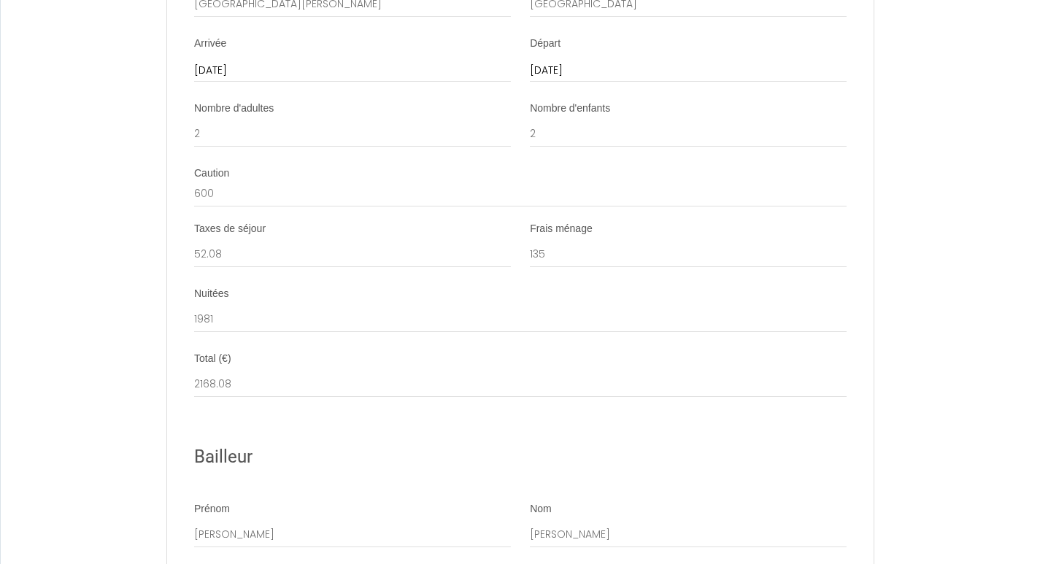
scroll to position [1010, 0]
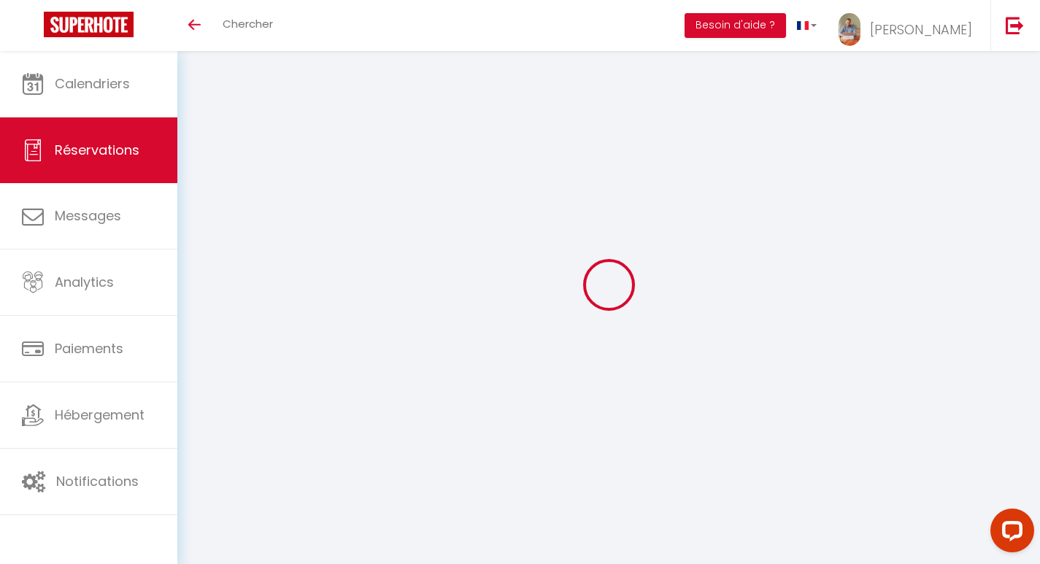
select select
checkbox input "false"
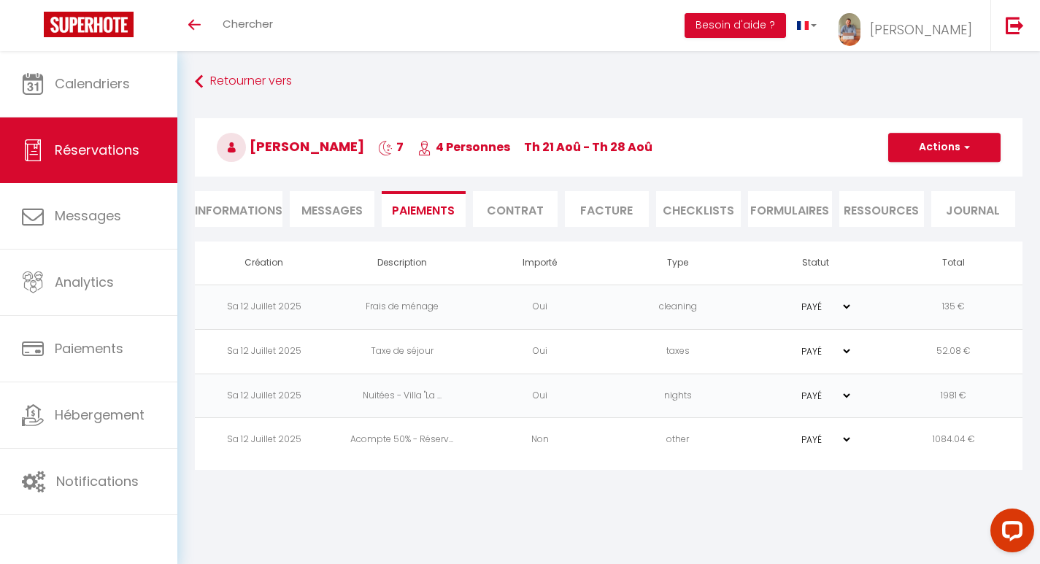
click at [933, 142] on button "Actions" at bounding box center [944, 147] width 112 height 29
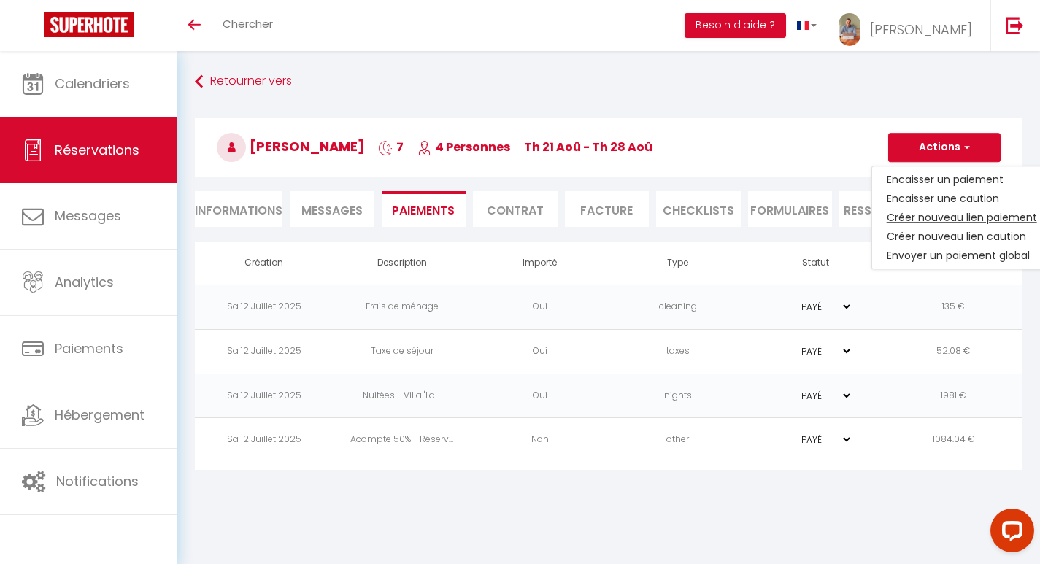
click at [925, 225] on link "Créer nouveau lien paiement" at bounding box center [962, 217] width 180 height 19
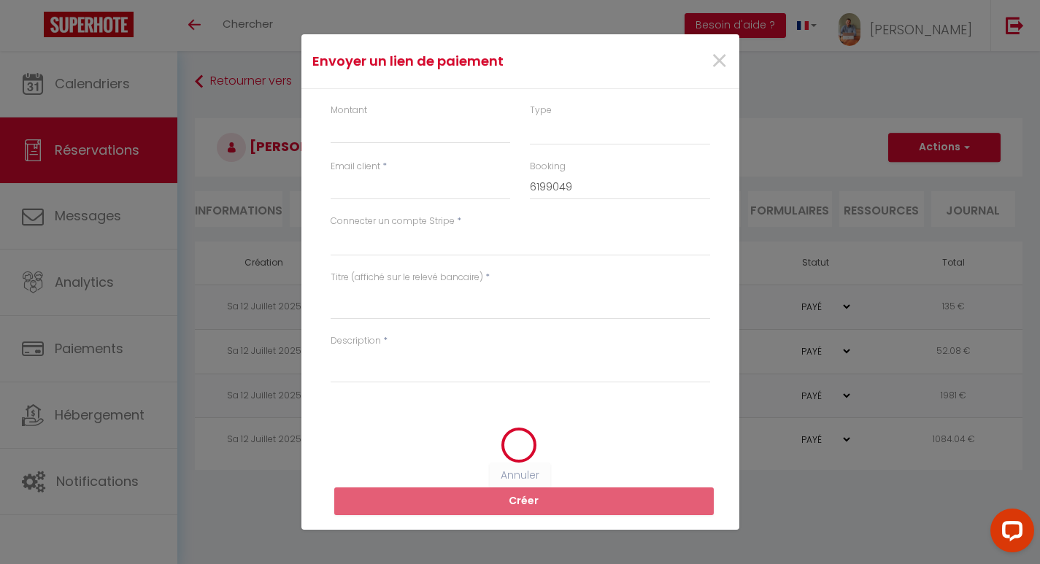
select select "nights"
type input "[EMAIL_ADDRESS][DOMAIN_NAME]"
select select "12875"
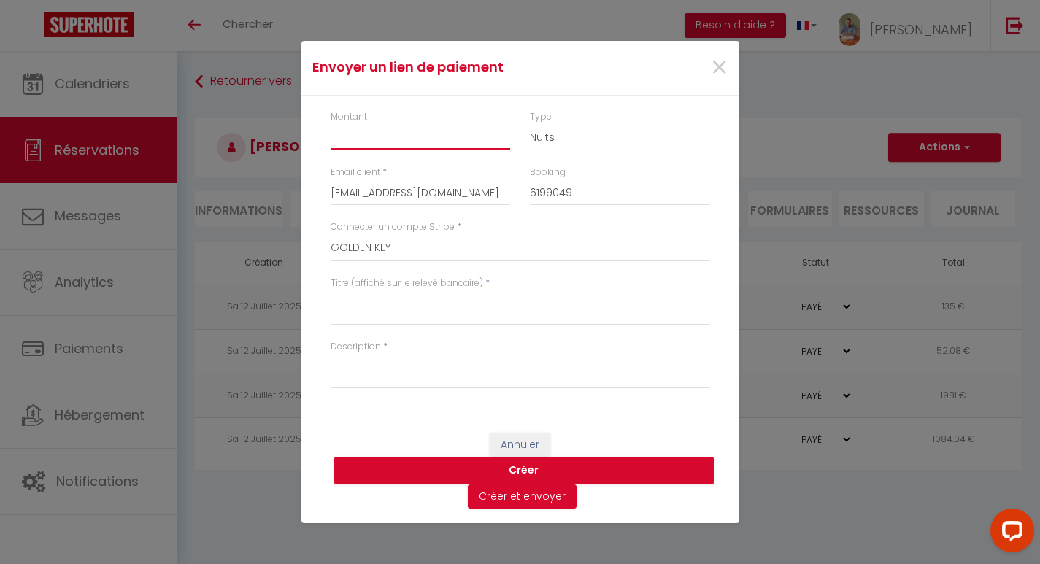
click at [437, 141] on input "Montant" at bounding box center [421, 136] width 180 height 26
type input "1084.04"
select select "other"
click at [411, 327] on div "Titre (affiché sur le relevé bancaire) *" at bounding box center [519, 308] width 398 height 63
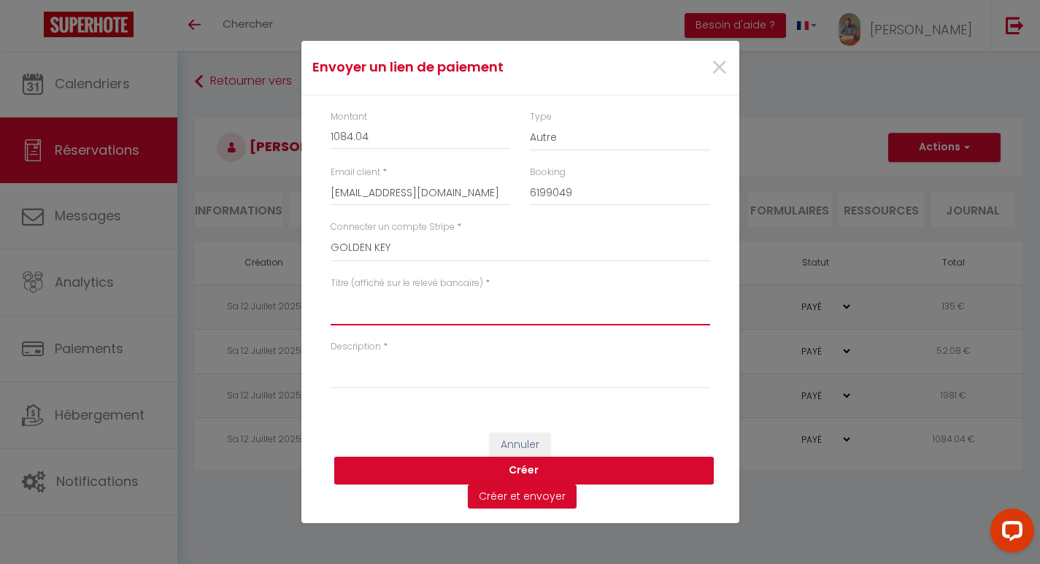
click at [411, 323] on textarea "Titre (affiché sur le relevé bancaire)" at bounding box center [521, 307] width 380 height 35
paste textarea "Solde réservation - Golden Key"
type textarea "Solde réservation - Golden Key"
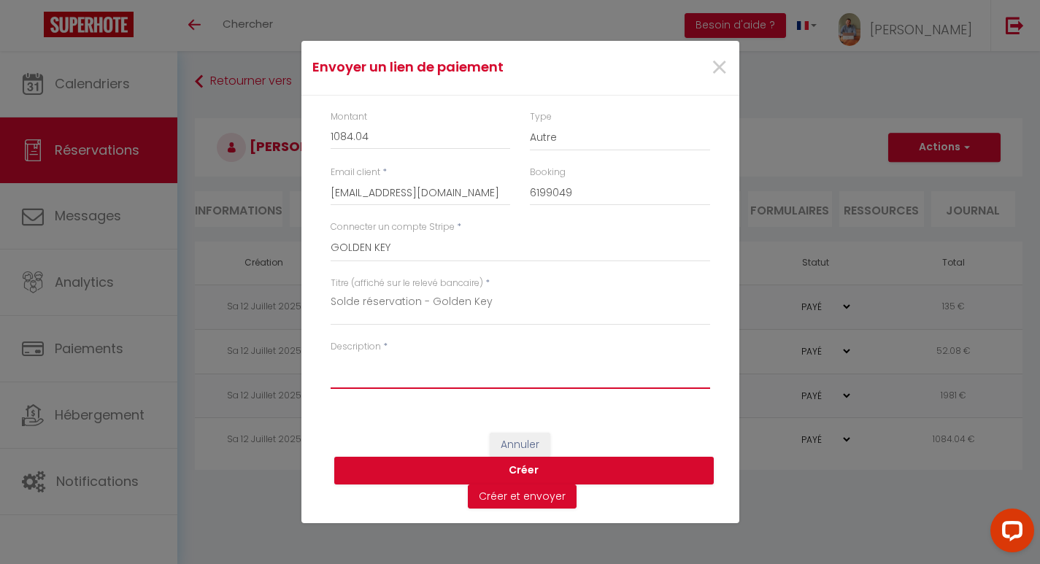
click at [414, 380] on textarea "Description" at bounding box center [521, 371] width 380 height 35
paste textarea "Solde réservation - Golden Key"
click at [419, 370] on textarea "Solde réservation - Golden Key" at bounding box center [521, 371] width 380 height 35
drag, startPoint x: 420, startPoint y: 365, endPoint x: 698, endPoint y: 377, distance: 278.3
click at [698, 377] on textarea "Solde réservation - Golden Key" at bounding box center [521, 371] width 380 height 35
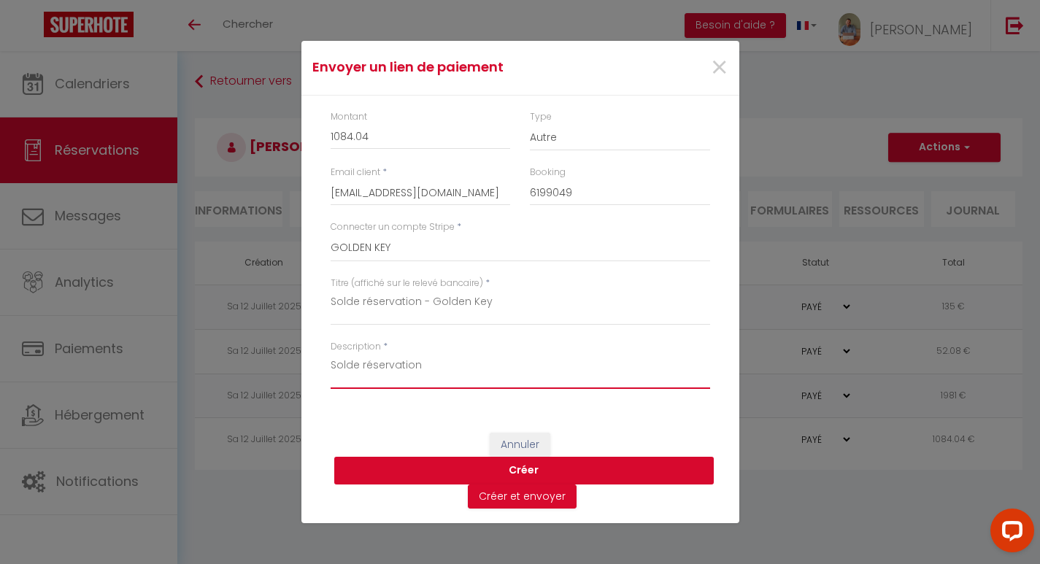
type textarea "Solde réservation"
click at [548, 462] on button "Créer" at bounding box center [524, 471] width 380 height 28
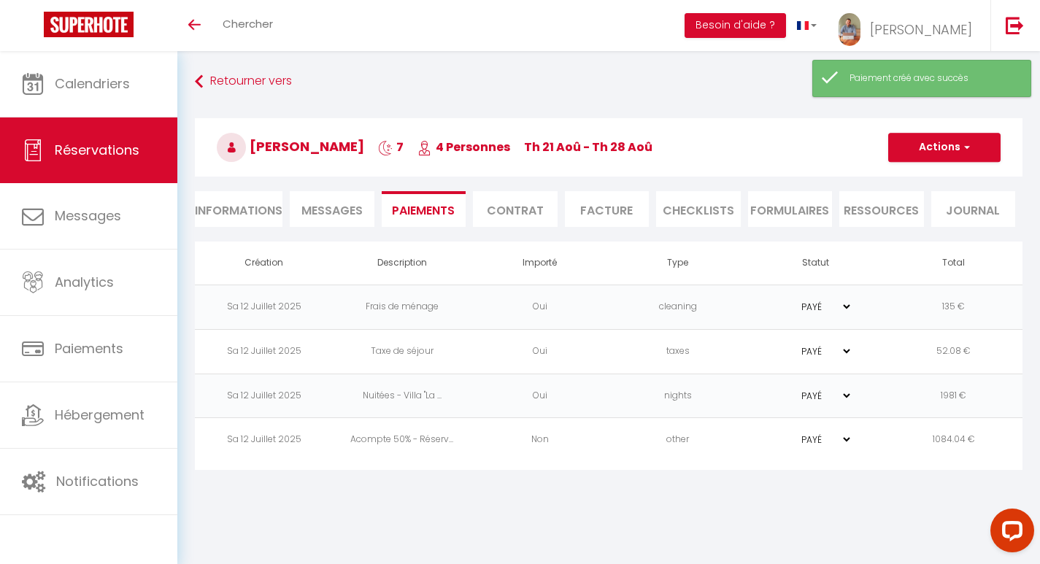
select select "0"
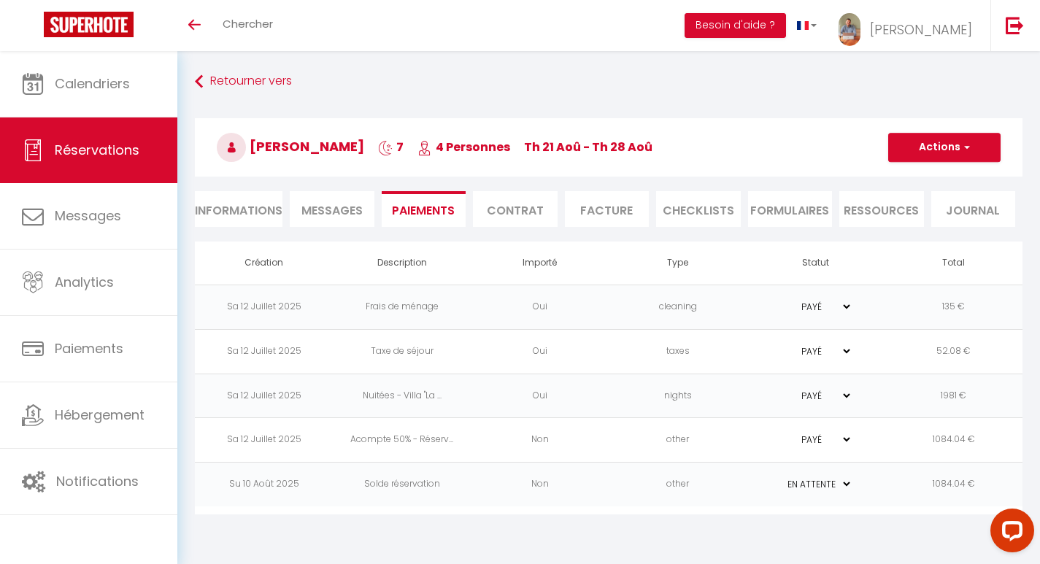
click at [829, 344] on td "PAYÉ EN ATTENTE" at bounding box center [816, 351] width 138 height 45
select select "0"
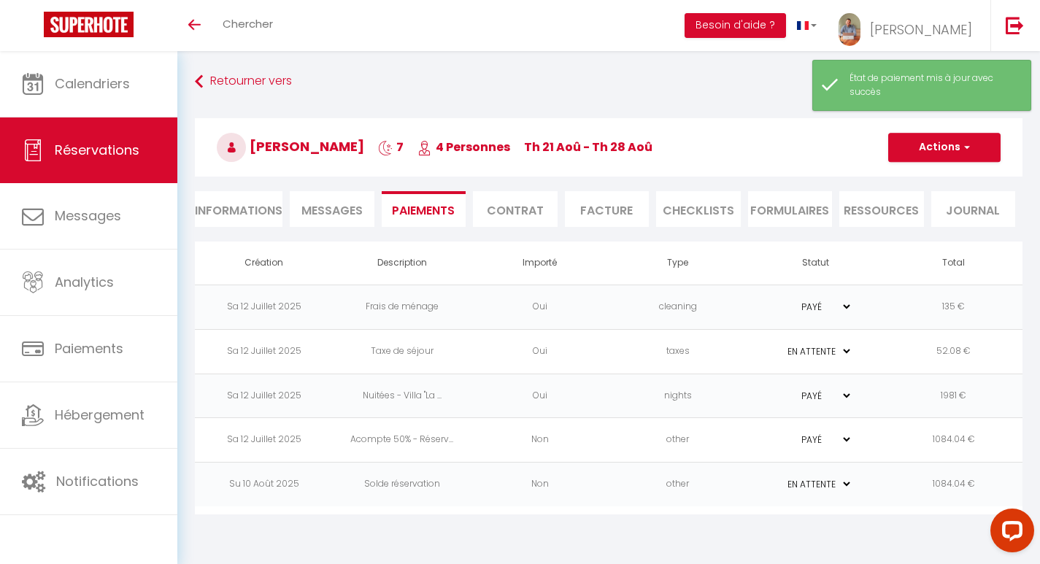
select select "0"
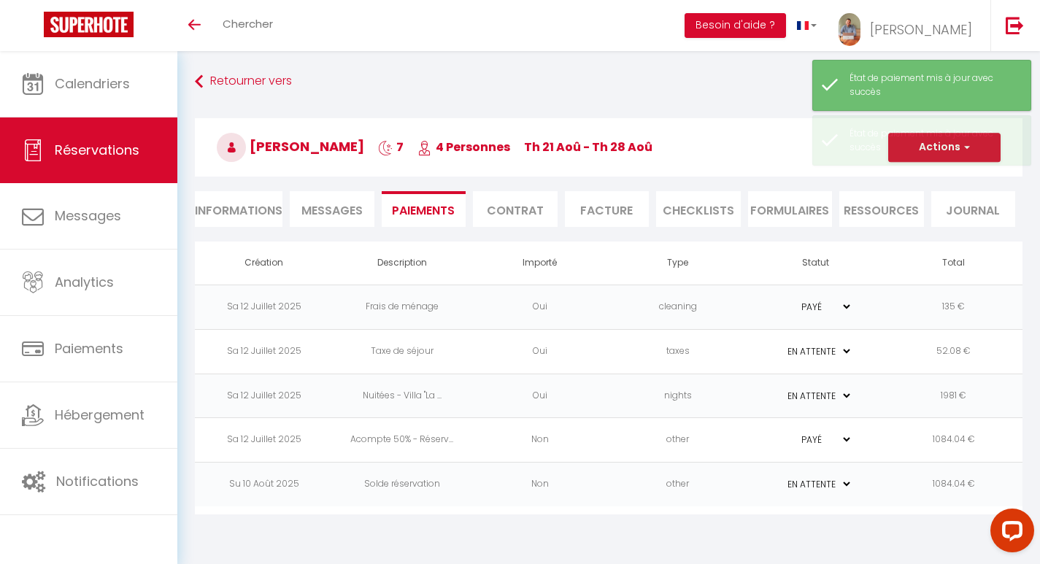
select select "0"
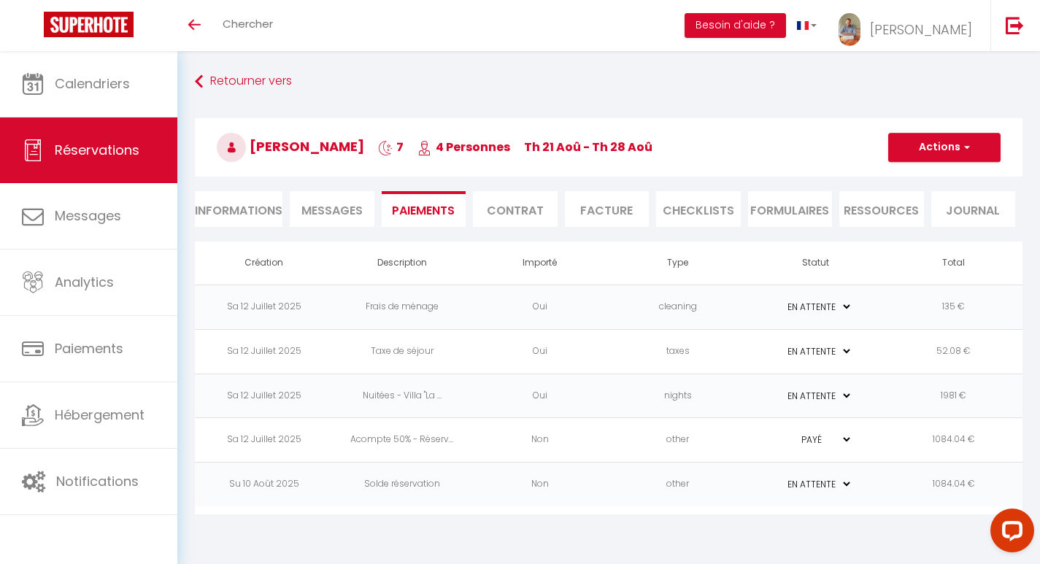
click at [644, 498] on td "other" at bounding box center [678, 485] width 138 height 45
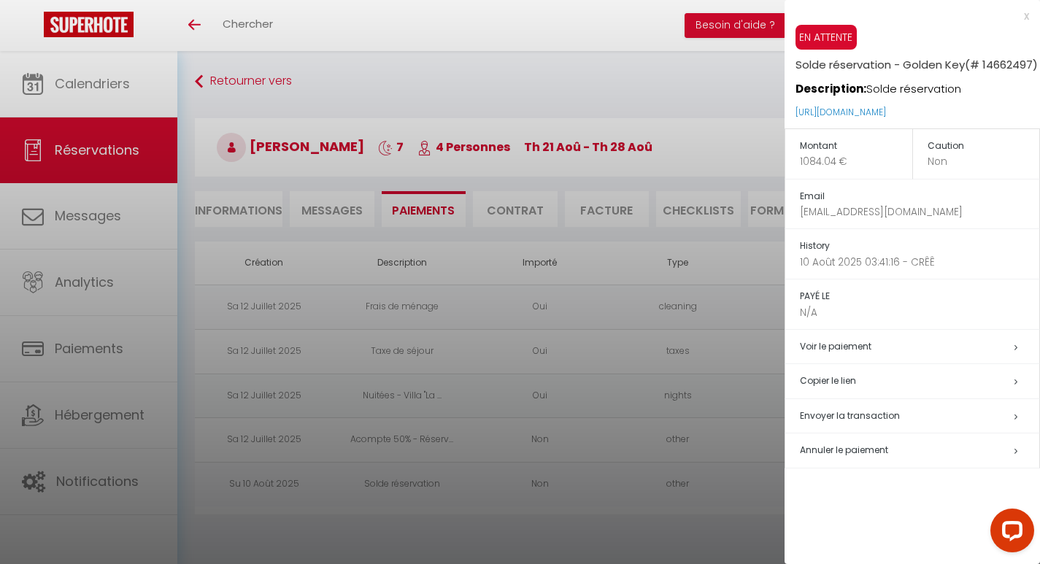
click at [838, 375] on h5 "Copier le lien" at bounding box center [919, 381] width 239 height 17
click at [550, 123] on div at bounding box center [520, 282] width 1040 height 564
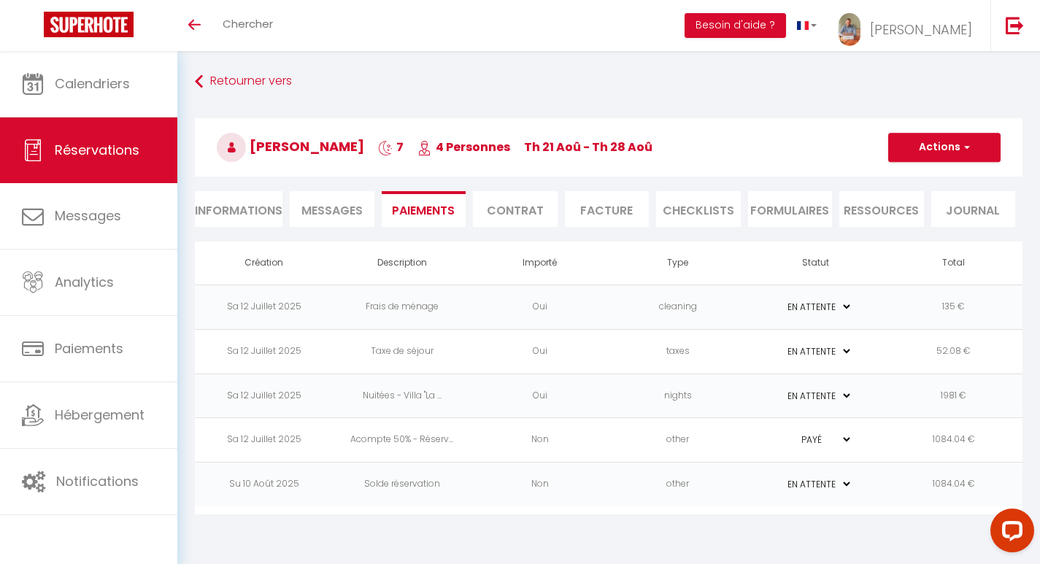
click at [243, 208] on li "Informations" at bounding box center [239, 209] width 88 height 36
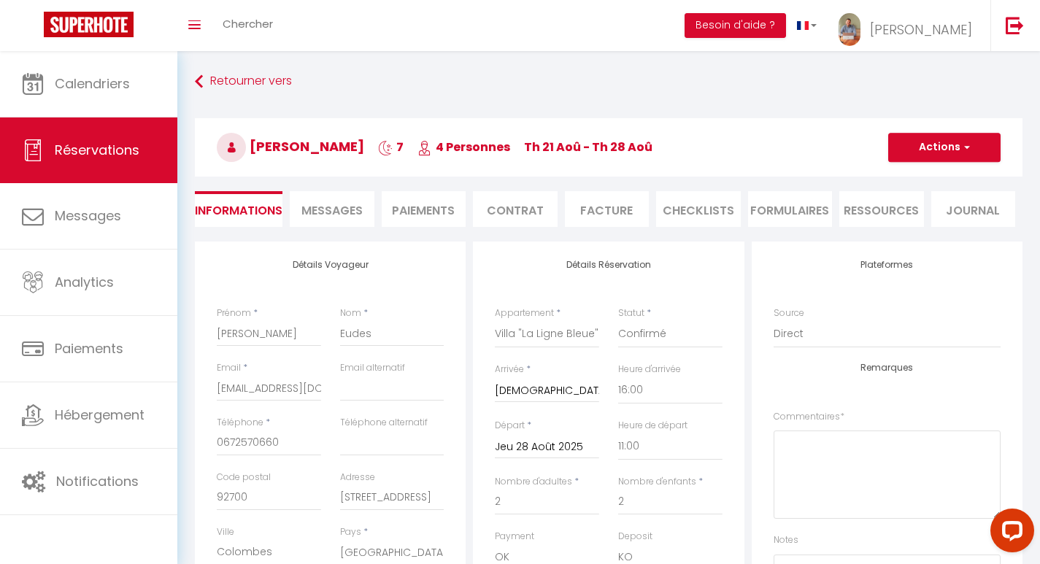
click at [512, 195] on li "Contrat" at bounding box center [515, 209] width 85 height 36
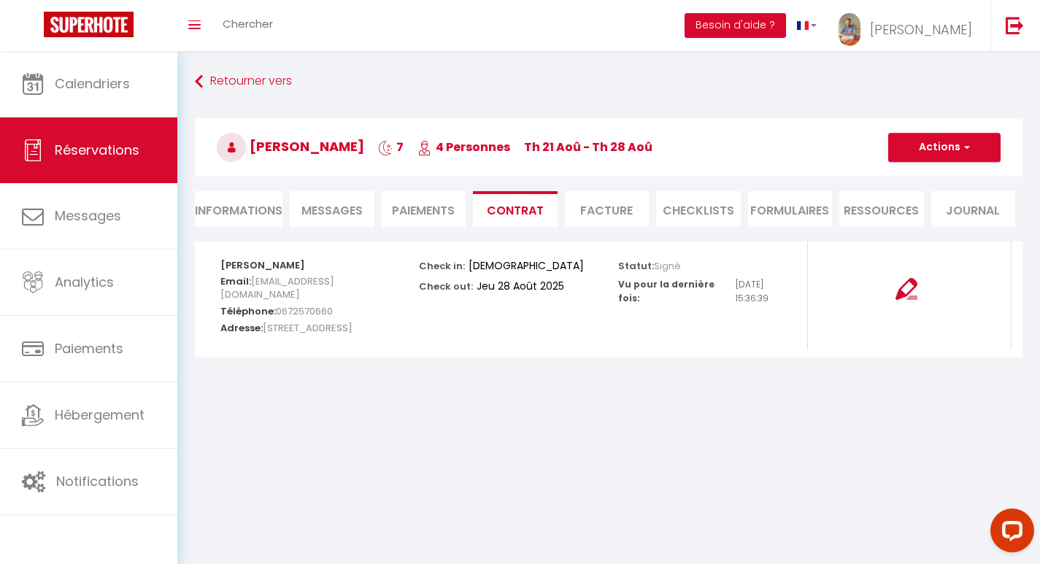
click at [479, 342] on div "Check in: Jeu 21 Août 2025 Check out: Jeu 28 Août 2025" at bounding box center [508, 296] width 199 height 108
click at [916, 292] on img at bounding box center [907, 289] width 22 height 22
click at [421, 206] on li "Paiements" at bounding box center [424, 209] width 85 height 36
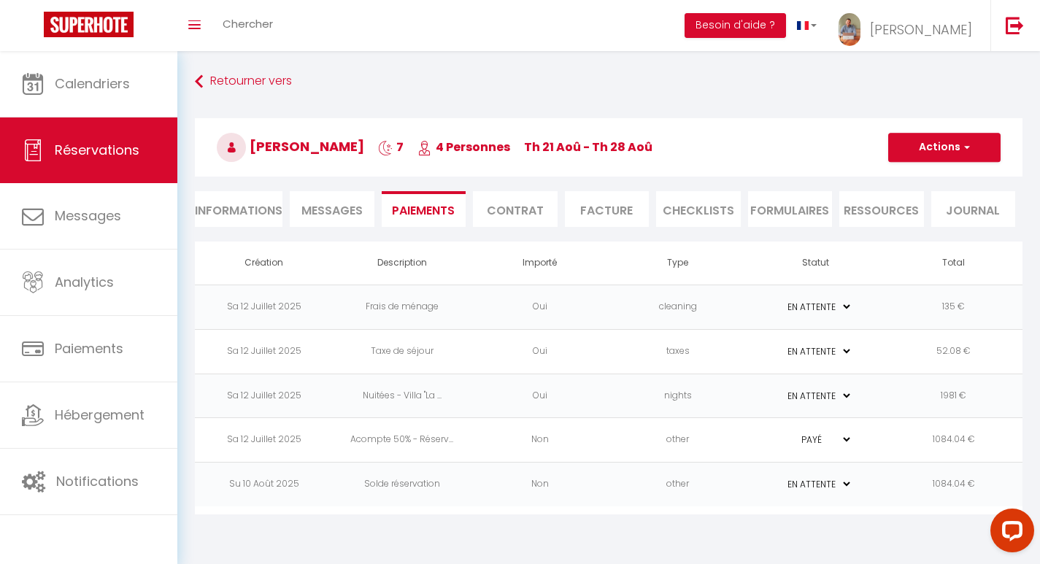
click at [971, 478] on td "1084.04 €" at bounding box center [954, 485] width 138 height 45
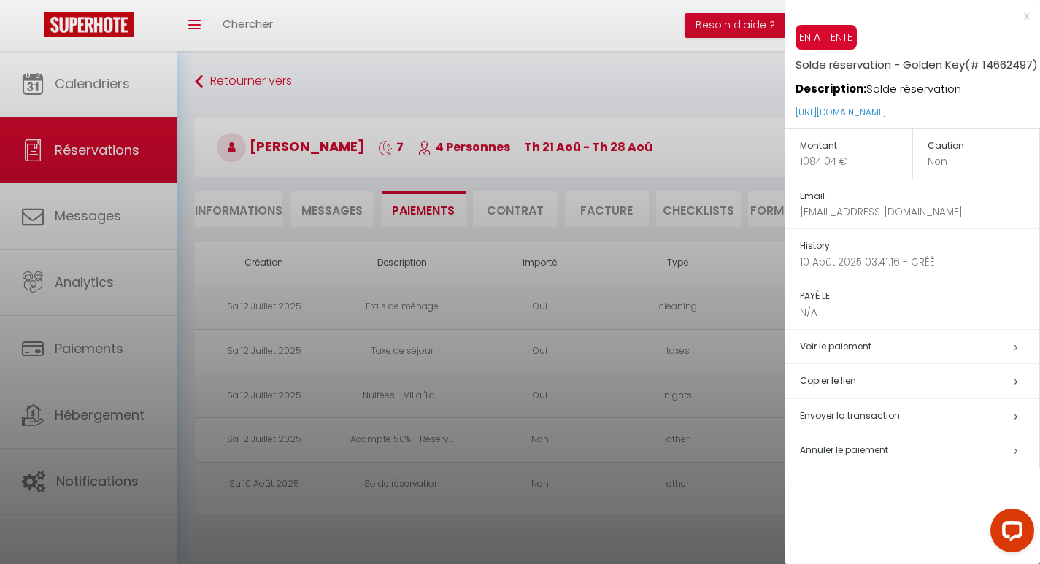
click at [852, 373] on h5 "Copier le lien" at bounding box center [919, 381] width 239 height 17
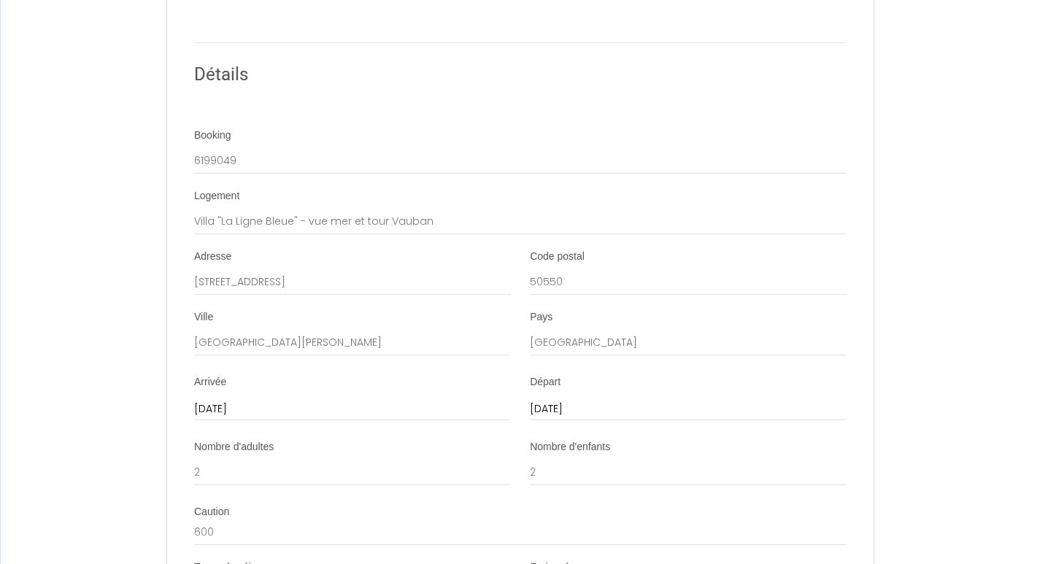
scroll to position [889, 0]
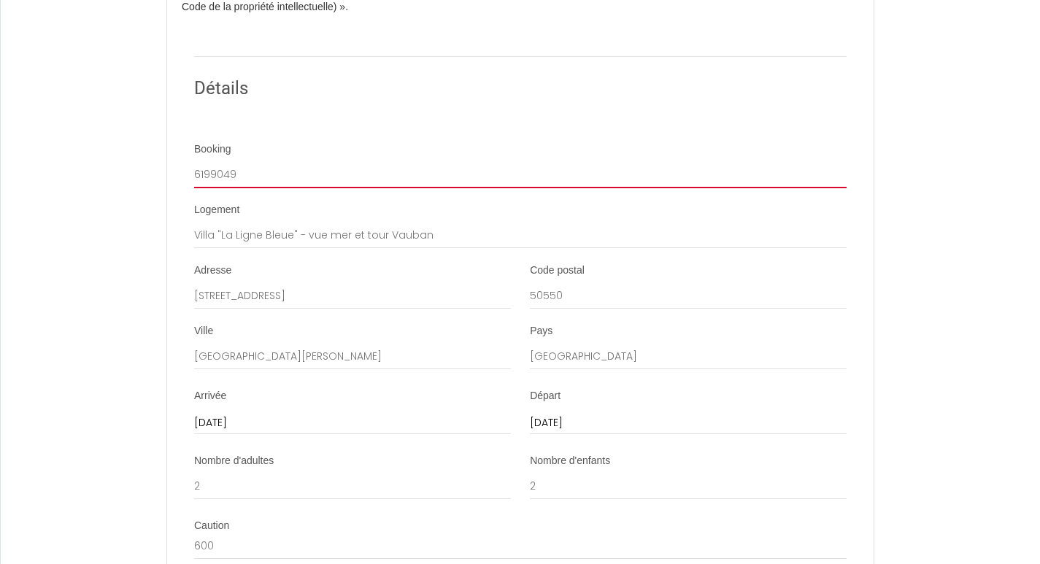
click at [228, 162] on input "6199049" at bounding box center [520, 175] width 652 height 26
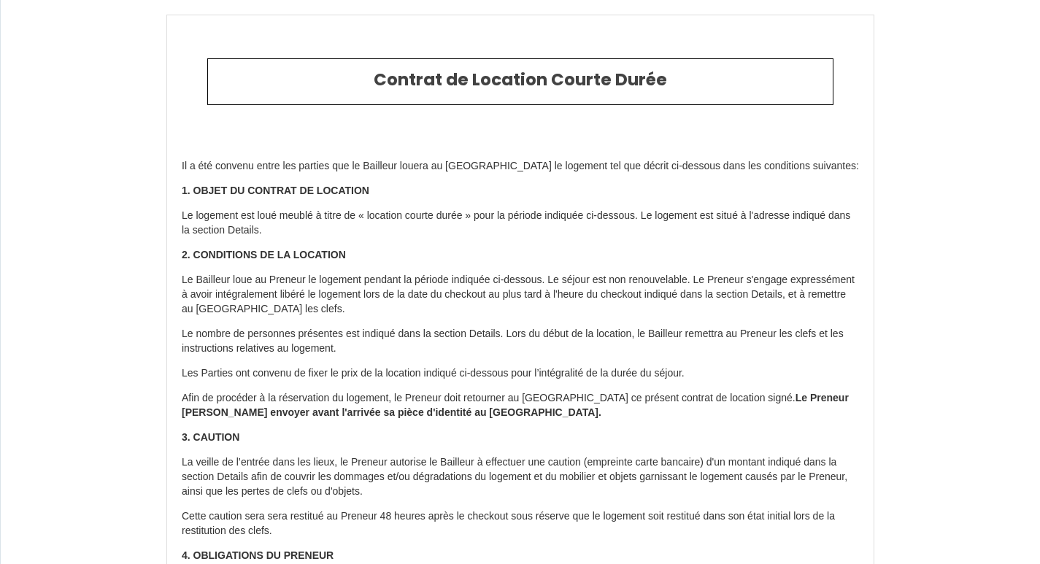
scroll to position [0, 0]
